Goal: Complete application form: Complete application form

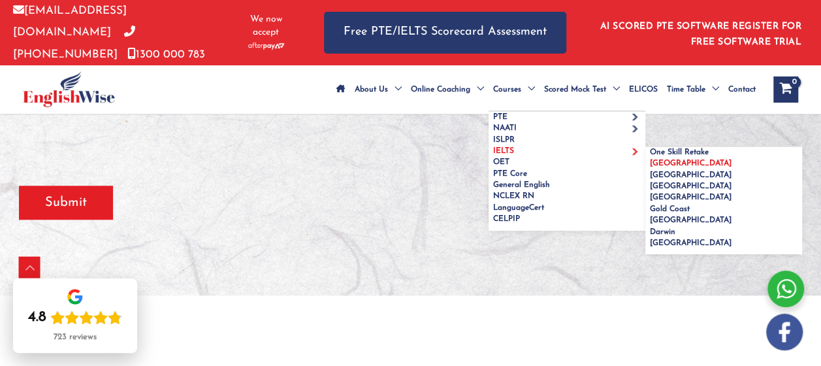
click at [650, 167] on span "[GEOGRAPHIC_DATA]" at bounding box center [691, 163] width 82 height 8
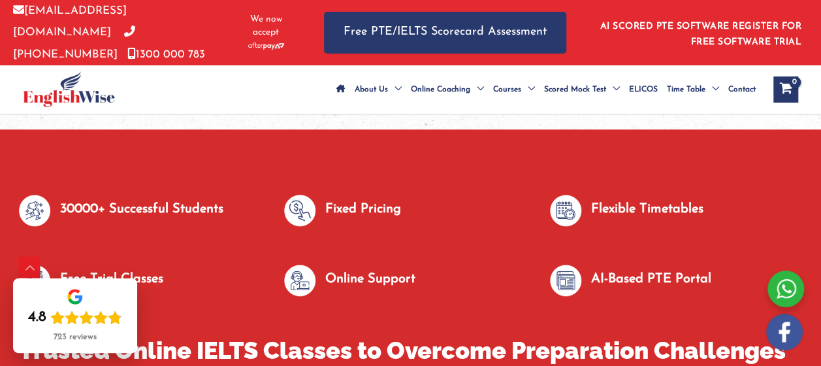
scroll to position [468, 0]
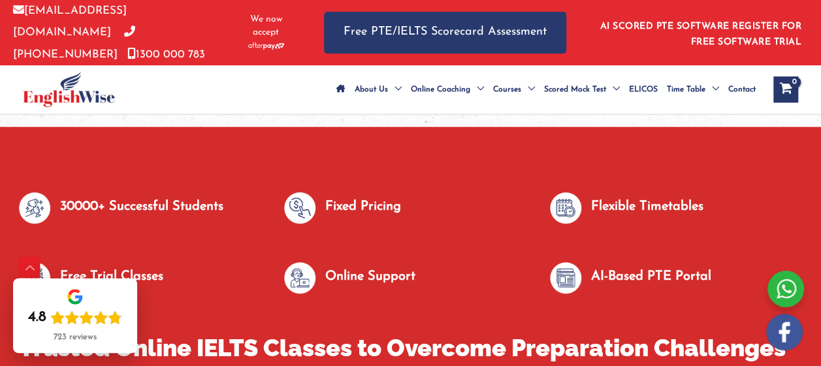
click at [785, 289] on div at bounding box center [785, 288] width 37 height 37
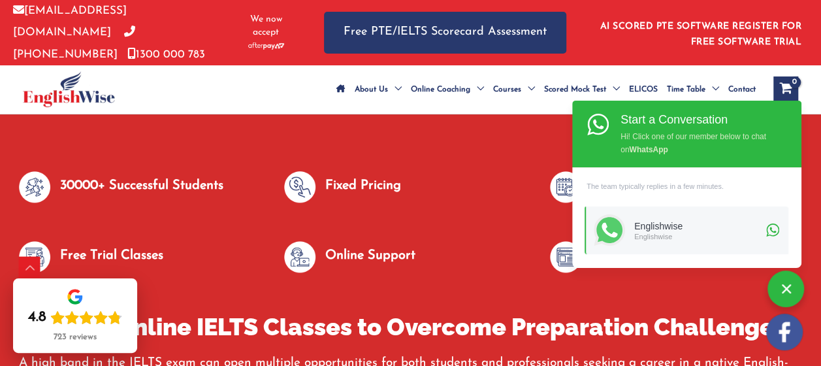
scroll to position [492, 0]
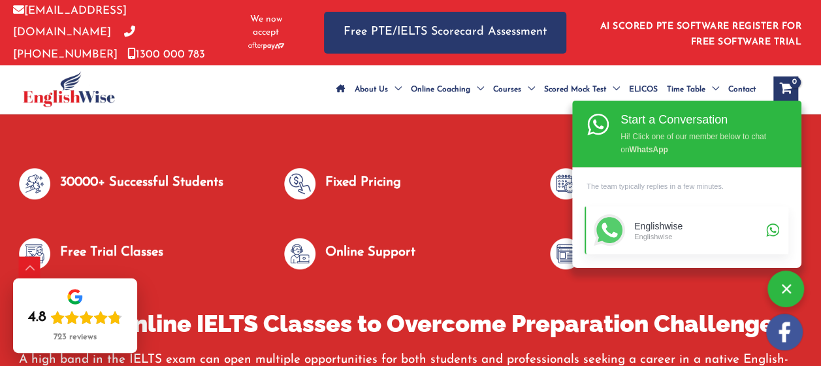
click at [653, 236] on div "Englishwise" at bounding box center [698, 235] width 128 height 9
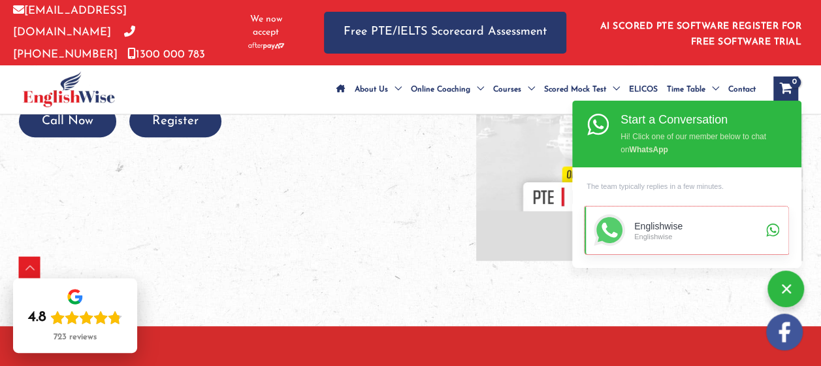
scroll to position [266, 0]
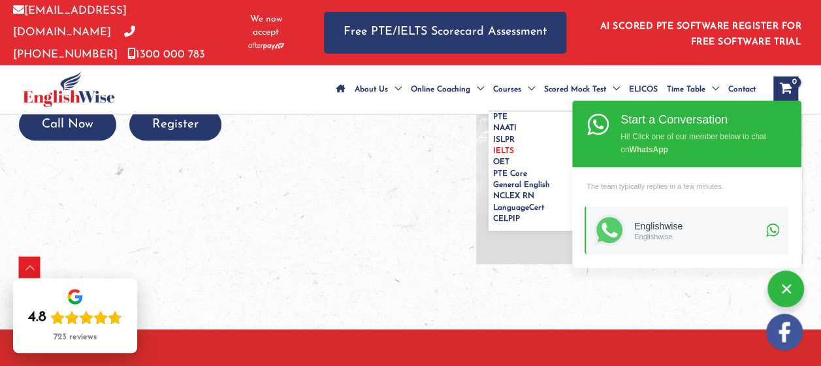
click at [650, 167] on span "[GEOGRAPHIC_DATA]" at bounding box center [691, 163] width 82 height 8
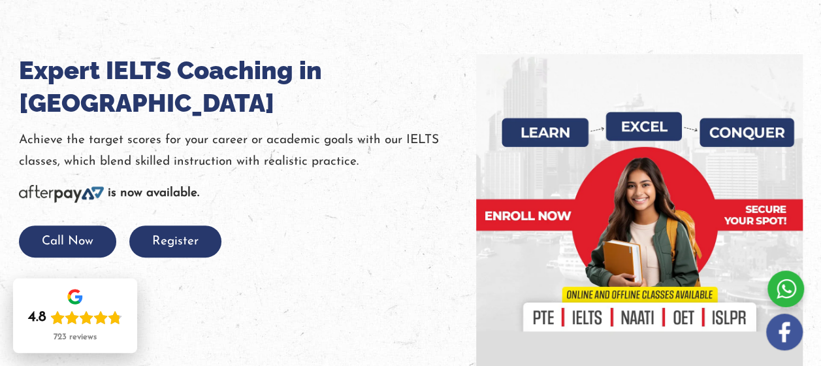
scroll to position [151, 0]
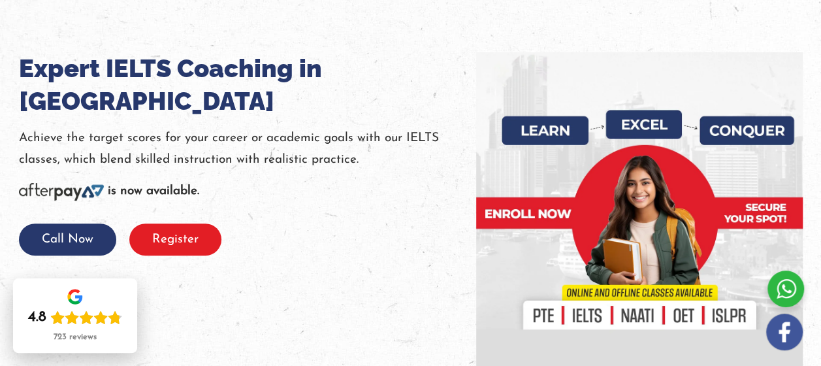
click at [179, 223] on button "Register" at bounding box center [175, 239] width 92 height 32
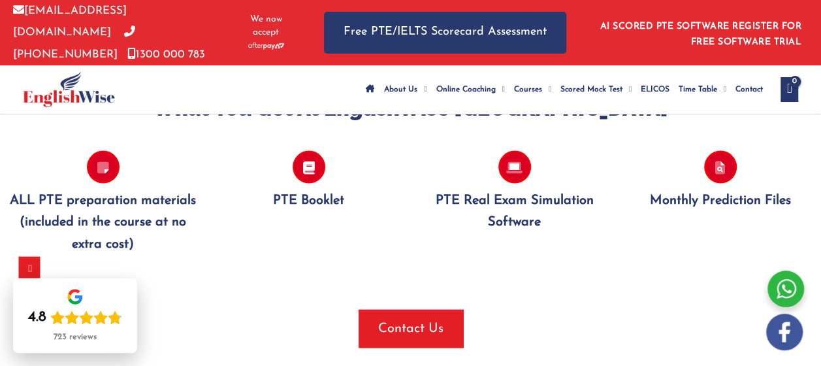
scroll to position [1200, 0]
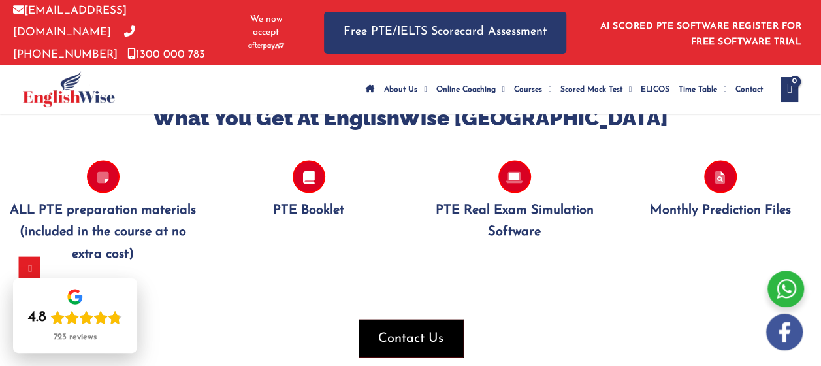
click at [398, 342] on span "button" at bounding box center [410, 338] width 104 height 38
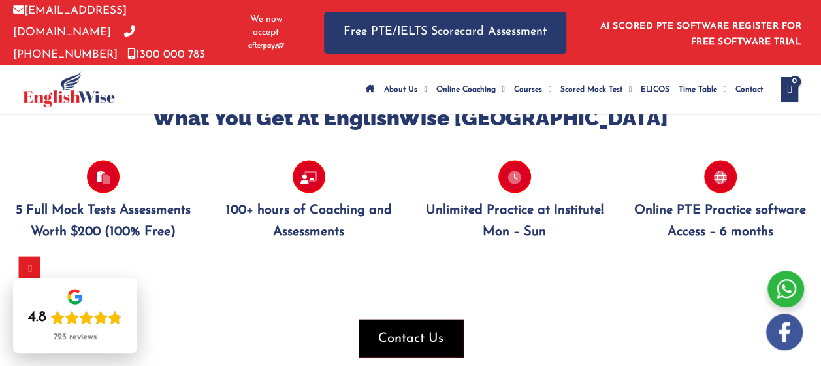
click at [421, 346] on span "Contact Us" at bounding box center [410, 337] width 65 height 18
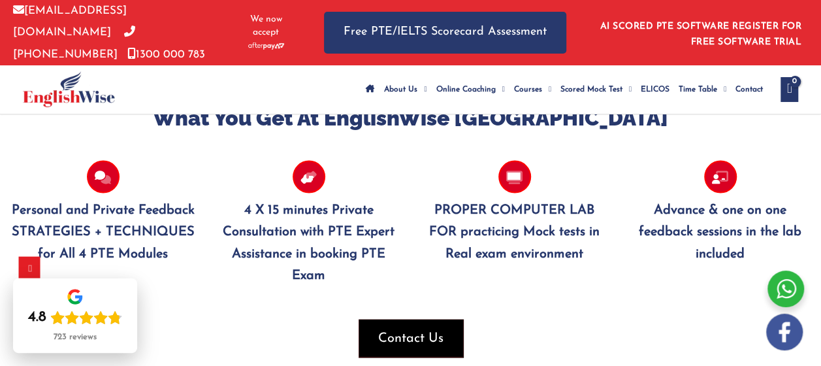
click at [413, 347] on span "Contact Us" at bounding box center [410, 337] width 65 height 18
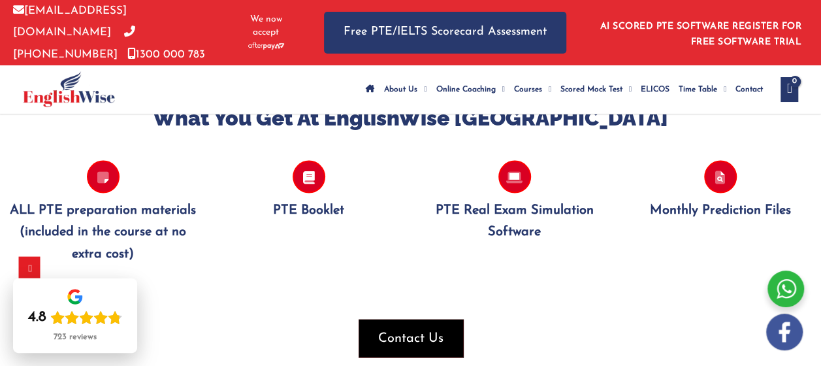
click at [413, 347] on span "Contact Us" at bounding box center [410, 337] width 65 height 18
click at [422, 342] on span "button" at bounding box center [410, 338] width 104 height 38
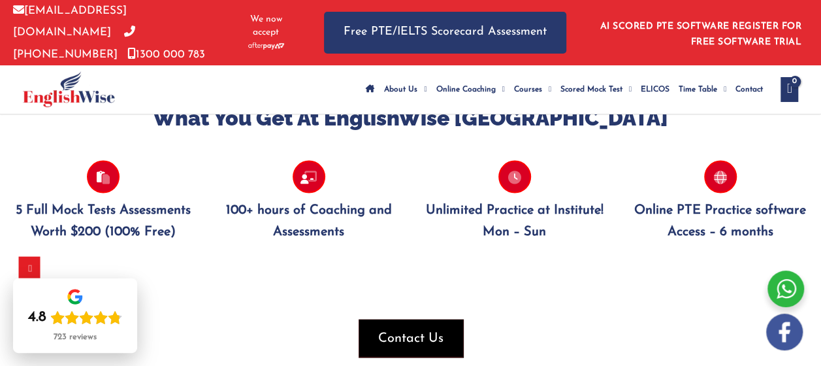
click at [416, 347] on span "Contact Us" at bounding box center [410, 337] width 65 height 18
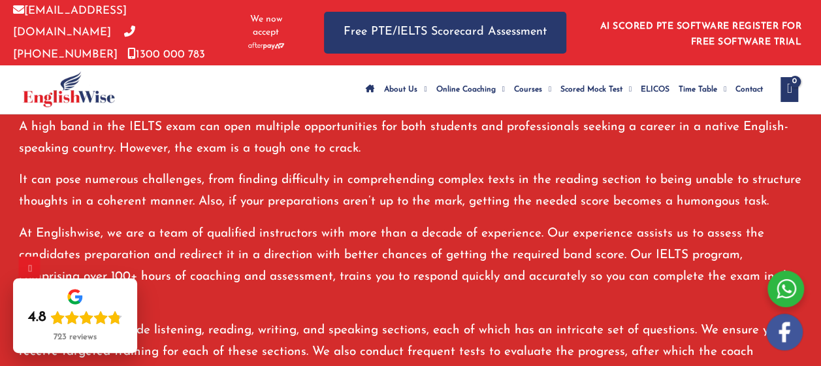
scroll to position [701, 0]
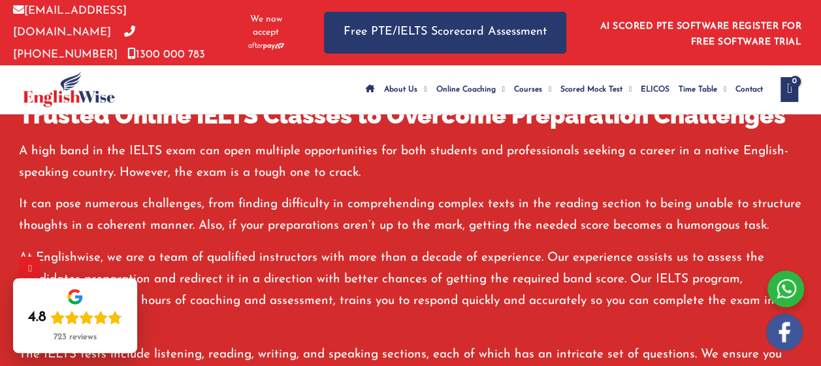
click at [751, 82] on span "Contact" at bounding box center [748, 90] width 27 height 46
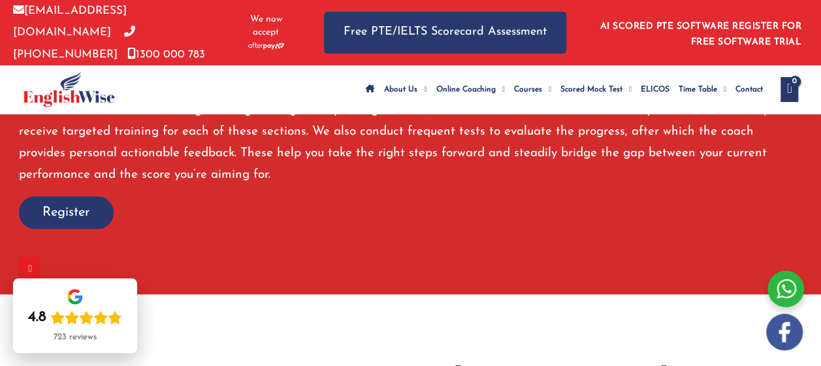
scroll to position [951, 0]
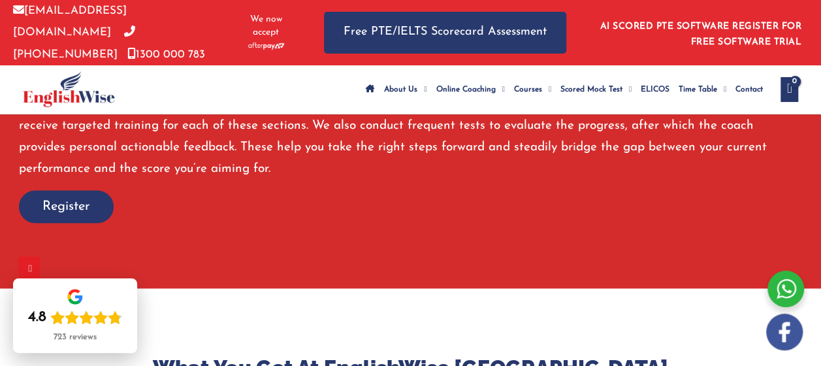
click at [80, 215] on span "Register" at bounding box center [66, 206] width 48 height 18
click at [56, 215] on span "Register" at bounding box center [66, 206] width 48 height 18
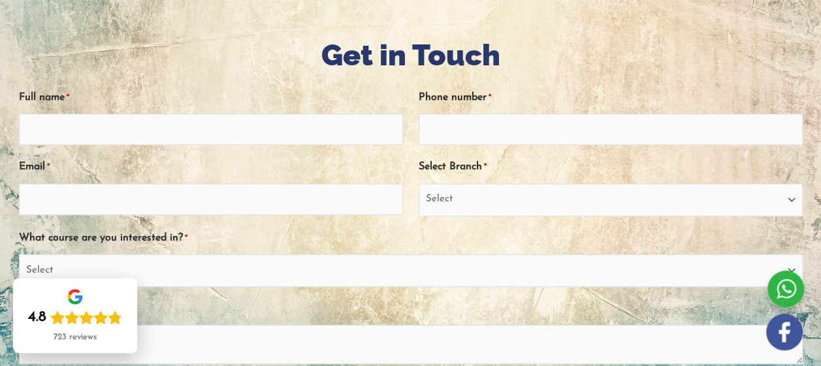
scroll to position [165, 0]
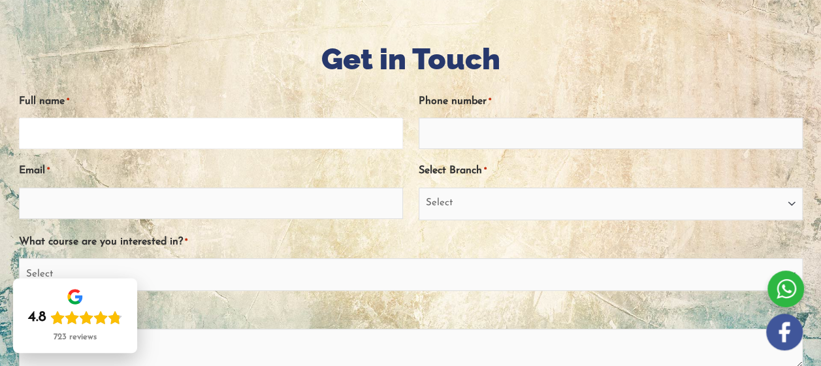
click at [185, 144] on input "Full name *" at bounding box center [211, 133] width 384 height 31
type input "[PERSON_NAME] [PERSON_NAME] [PERSON_NAME]"
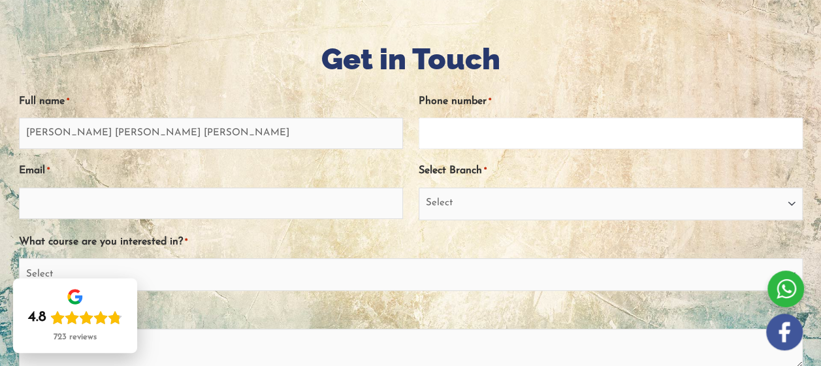
type input "0777555388"
type input "[EMAIL_ADDRESS][DOMAIN_NAME]"
click at [513, 149] on input "0777555388" at bounding box center [610, 133] width 384 height 31
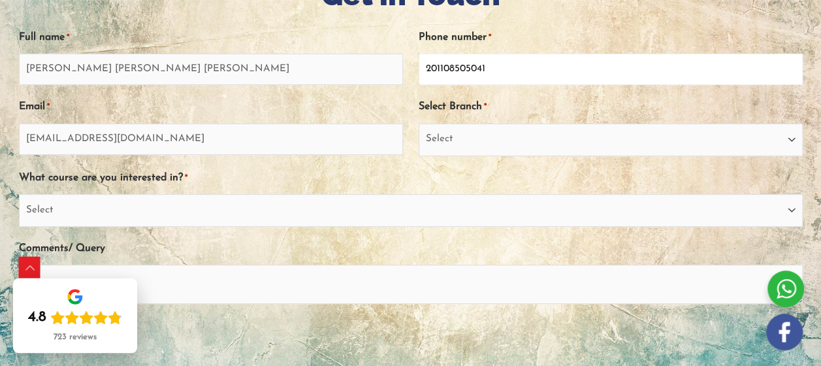
scroll to position [230, 0]
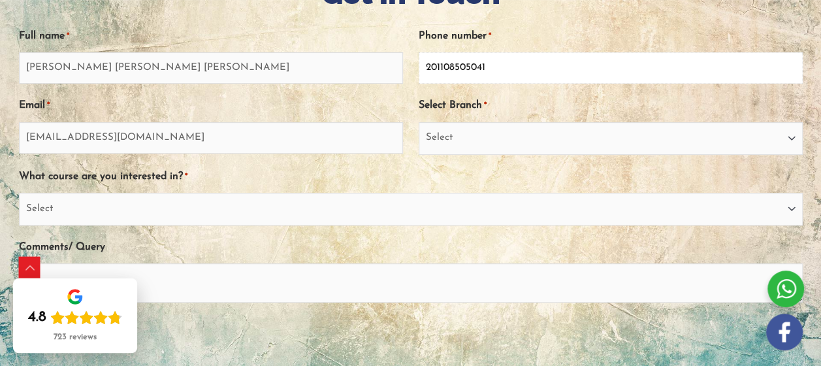
type input "201108505041"
click at [789, 151] on select "Select [GEOGRAPHIC_DATA] [GEOGRAPHIC_DATA] [GEOGRAPHIC_DATA] EnglishWise Global…" at bounding box center [610, 138] width 384 height 33
select select "[GEOGRAPHIC_DATA]"
click at [418, 136] on select "Select [GEOGRAPHIC_DATA] [GEOGRAPHIC_DATA] [GEOGRAPHIC_DATA] EnglishWise Global…" at bounding box center [610, 138] width 384 height 33
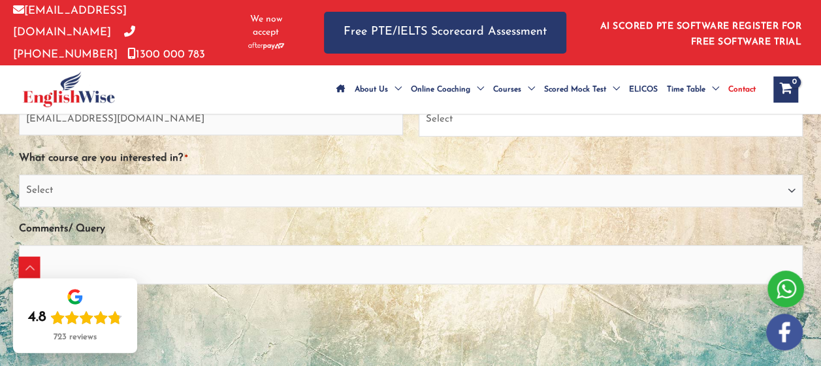
scroll to position [306, 0]
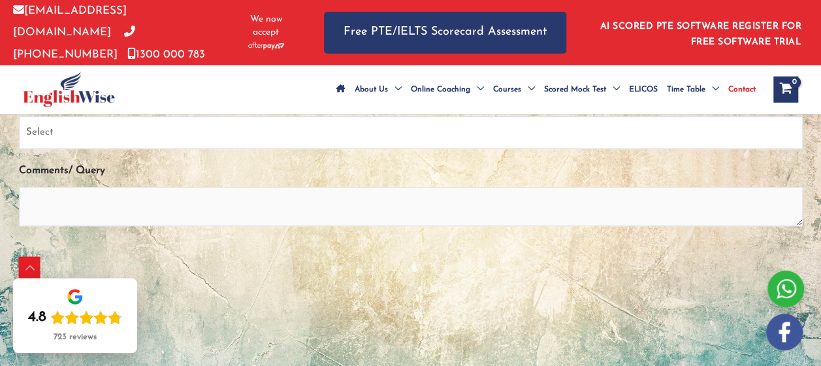
click at [797, 149] on select "Select PTE NAATI IELTS OET General English" at bounding box center [410, 132] width 783 height 33
select select "IELTS"
click at [19, 131] on select "Select PTE NAATI IELTS OET General English" at bounding box center [410, 132] width 783 height 33
click at [361, 226] on textarea "Comments/ Query" at bounding box center [410, 206] width 783 height 39
paste textarea "Message Copilot"
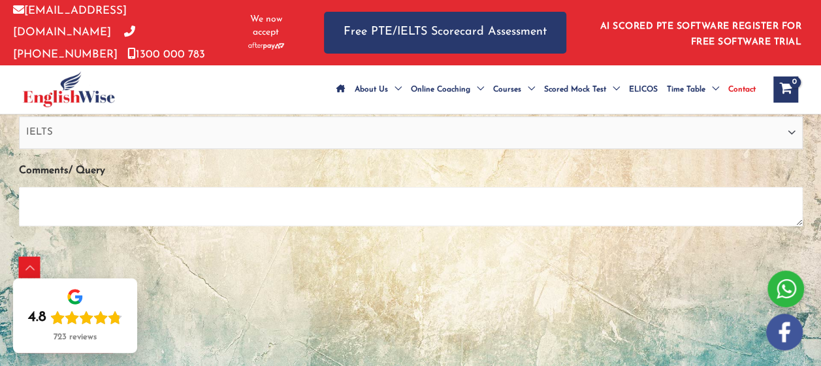
type textarea "Message Copilot"
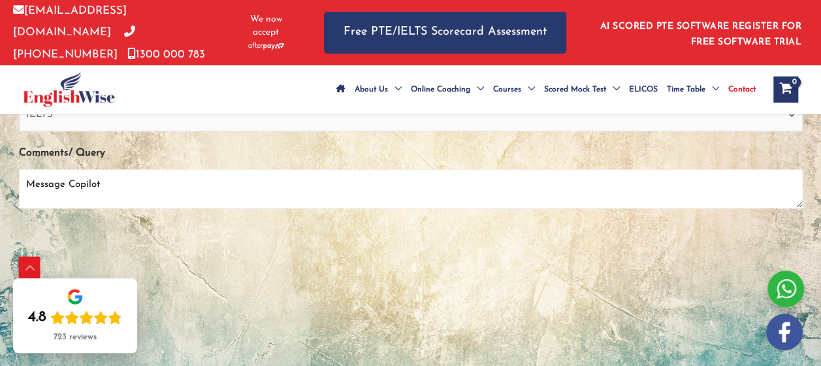
scroll to position [0, 0]
drag, startPoint x: 70, startPoint y: 205, endPoint x: 20, endPoint y: 190, distance: 51.8
click at [20, 190] on textarea "Message Copilot" at bounding box center [410, 188] width 783 height 39
paste textarea "I am currently preparing to apply for a short-term study visa to [GEOGRAPHIC_DA…"
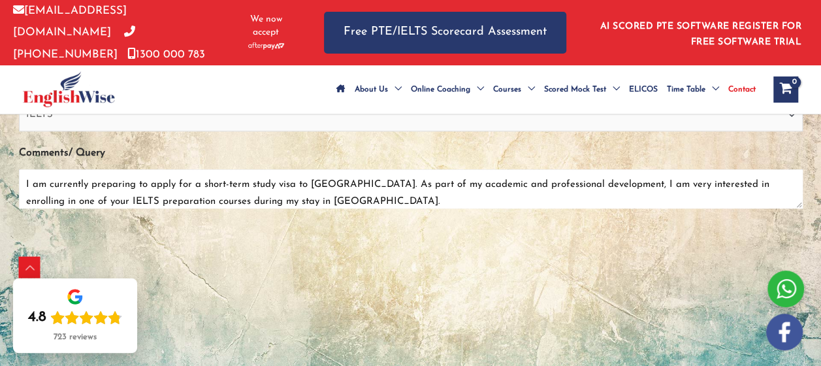
scroll to position [307, 0]
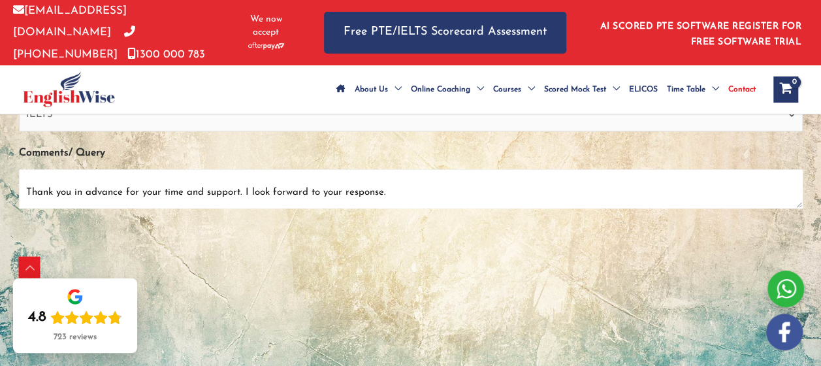
type textarea "I am currently preparing to apply for a short-term study visa to [GEOGRAPHIC_DA…"
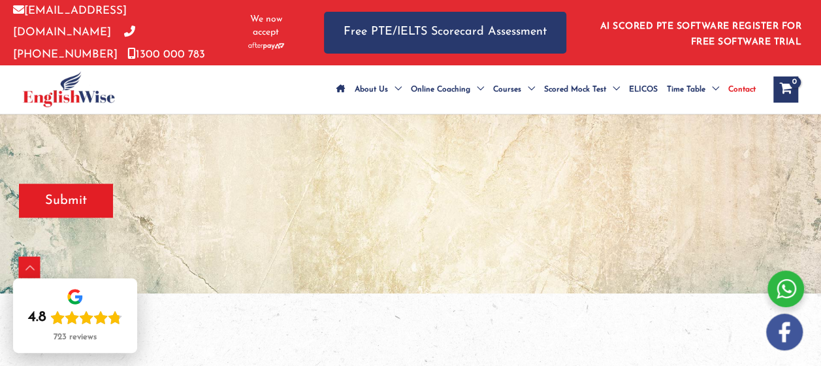
scroll to position [442, 0]
click at [71, 200] on input "Submit" at bounding box center [66, 200] width 94 height 34
